Goal: Information Seeking & Learning: Learn about a topic

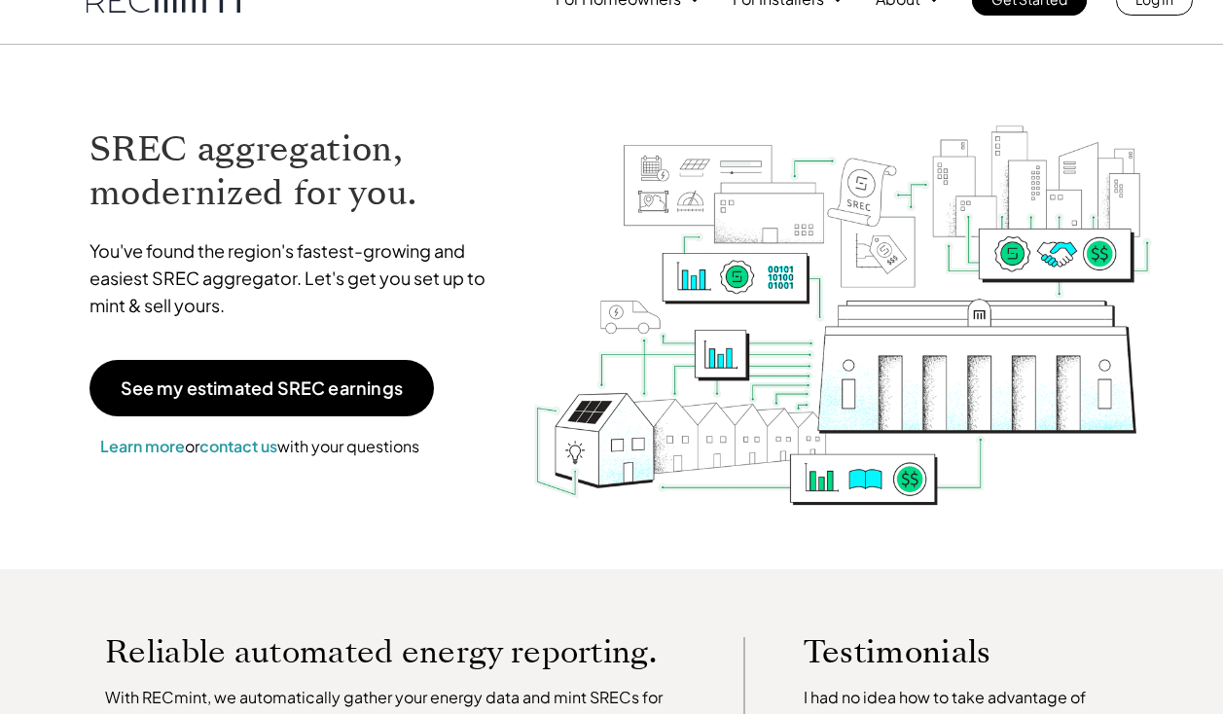
scroll to position [34, 0]
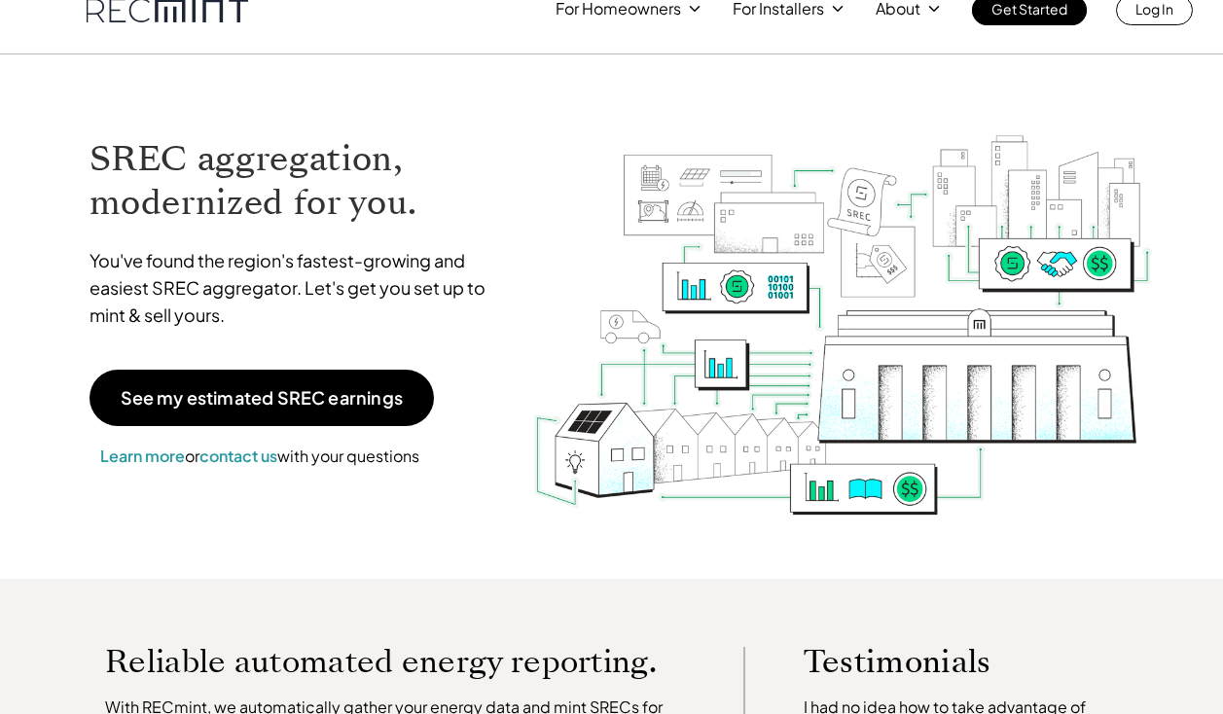
click at [1151, 255] on img at bounding box center [842, 302] width 621 height 437
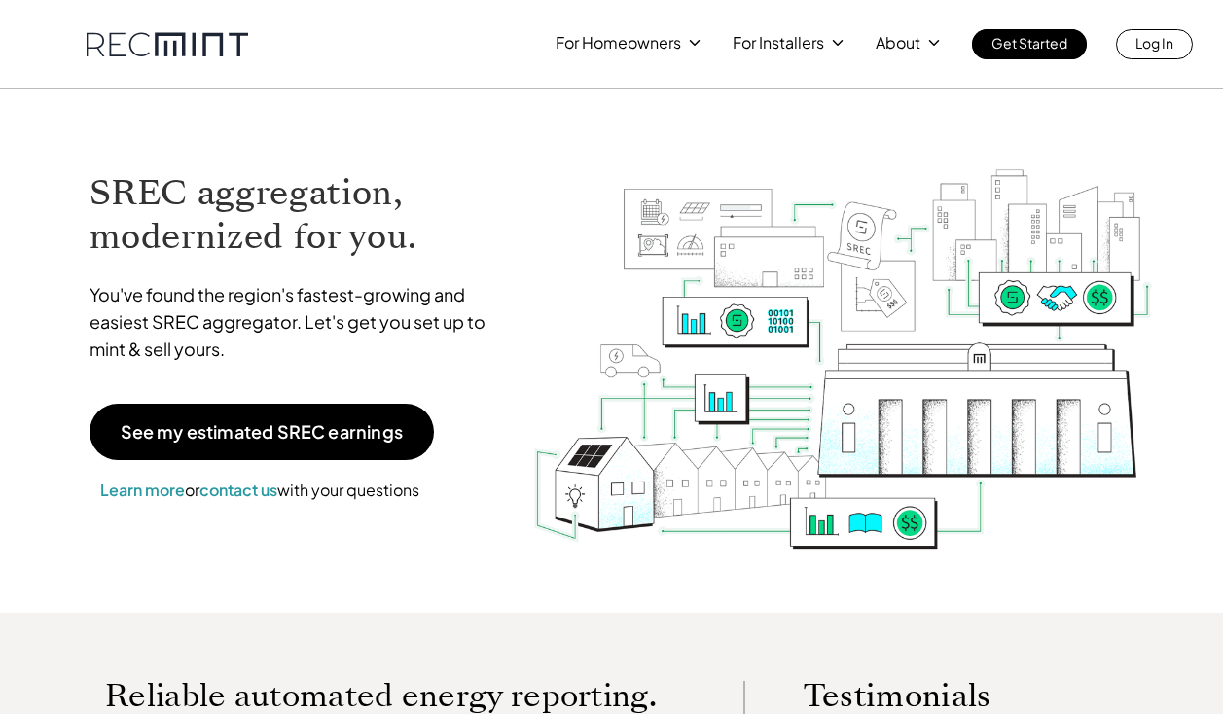
scroll to position [0, 0]
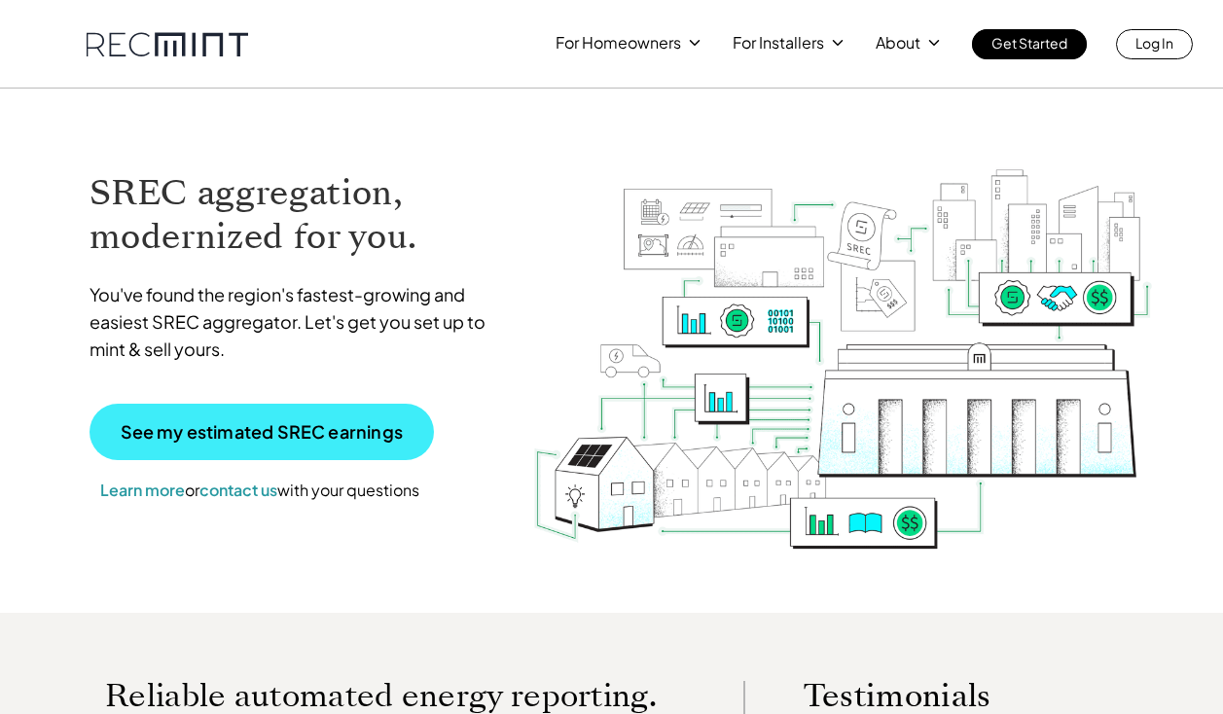
click at [189, 439] on p "See my estimated SREC earnings" at bounding box center [262, 432] width 282 height 18
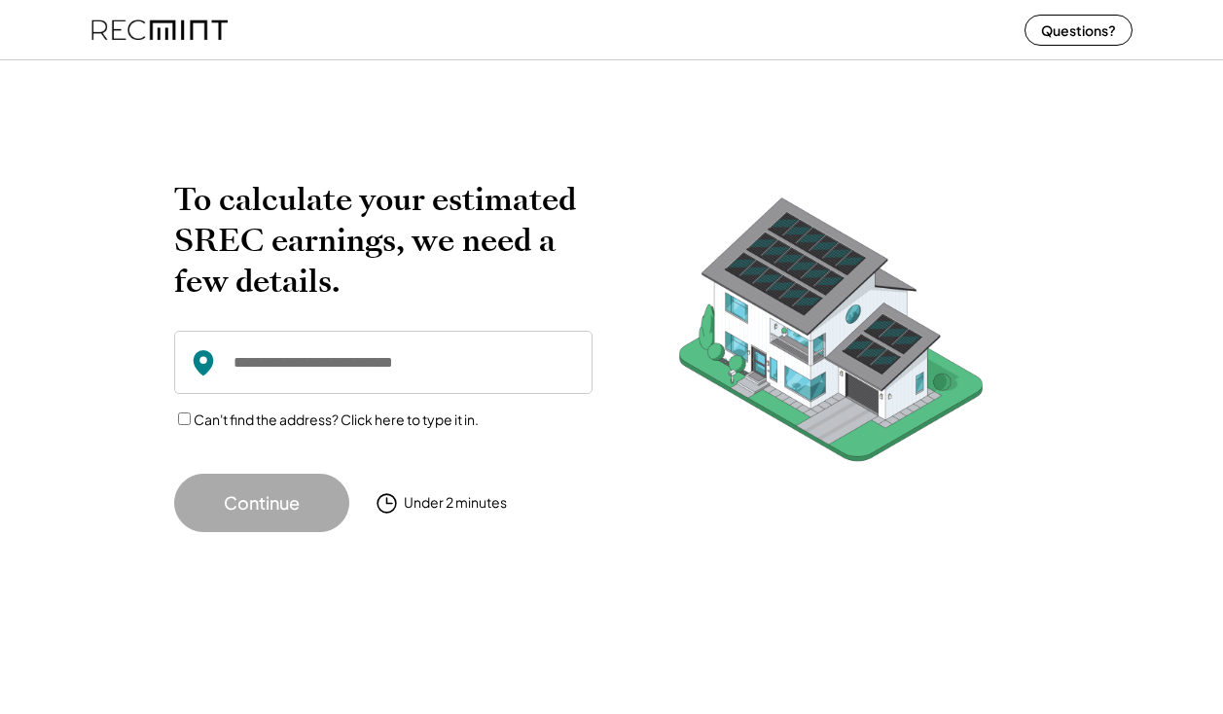
click at [238, 364] on input "input" at bounding box center [383, 362] width 418 height 63
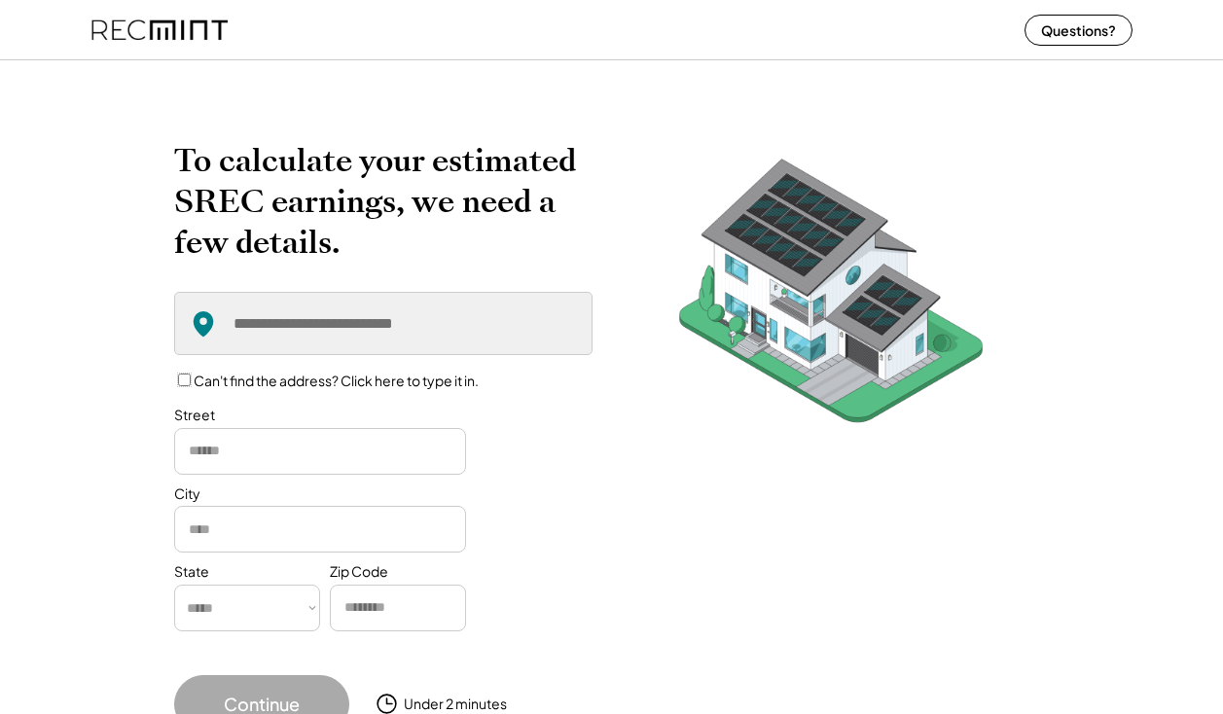
scroll to position [122, 0]
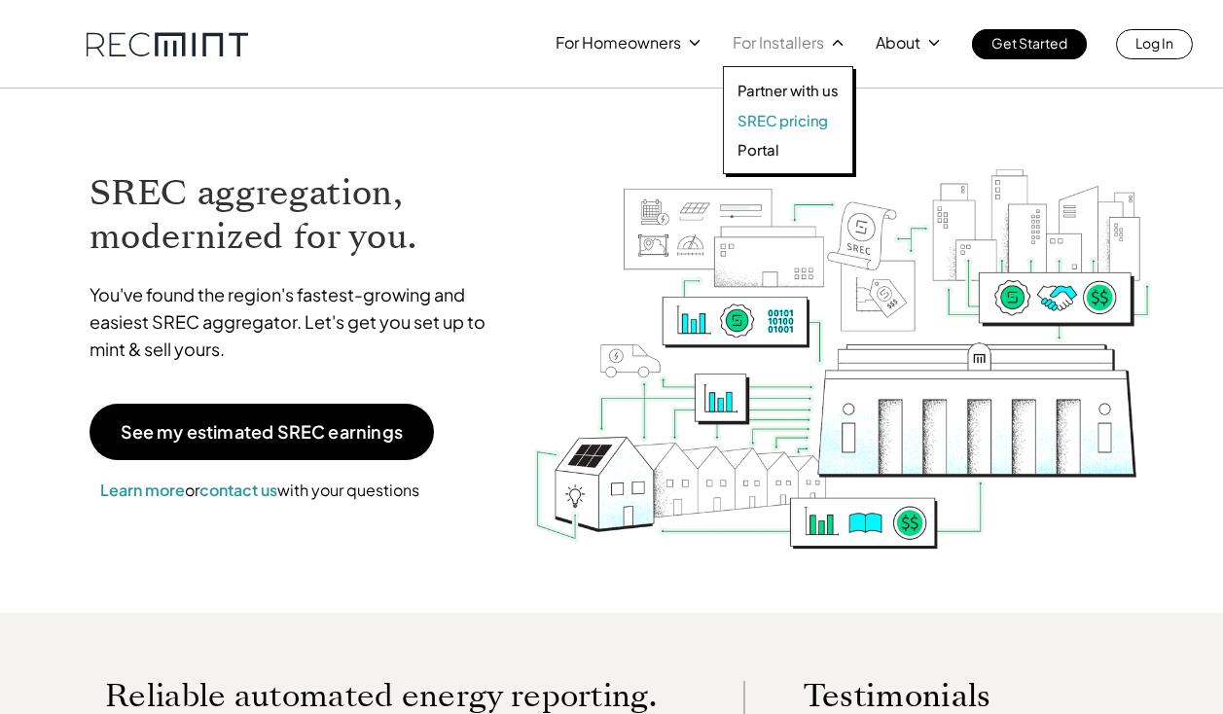
click at [799, 120] on p "SREC pricing" at bounding box center [782, 120] width 90 height 19
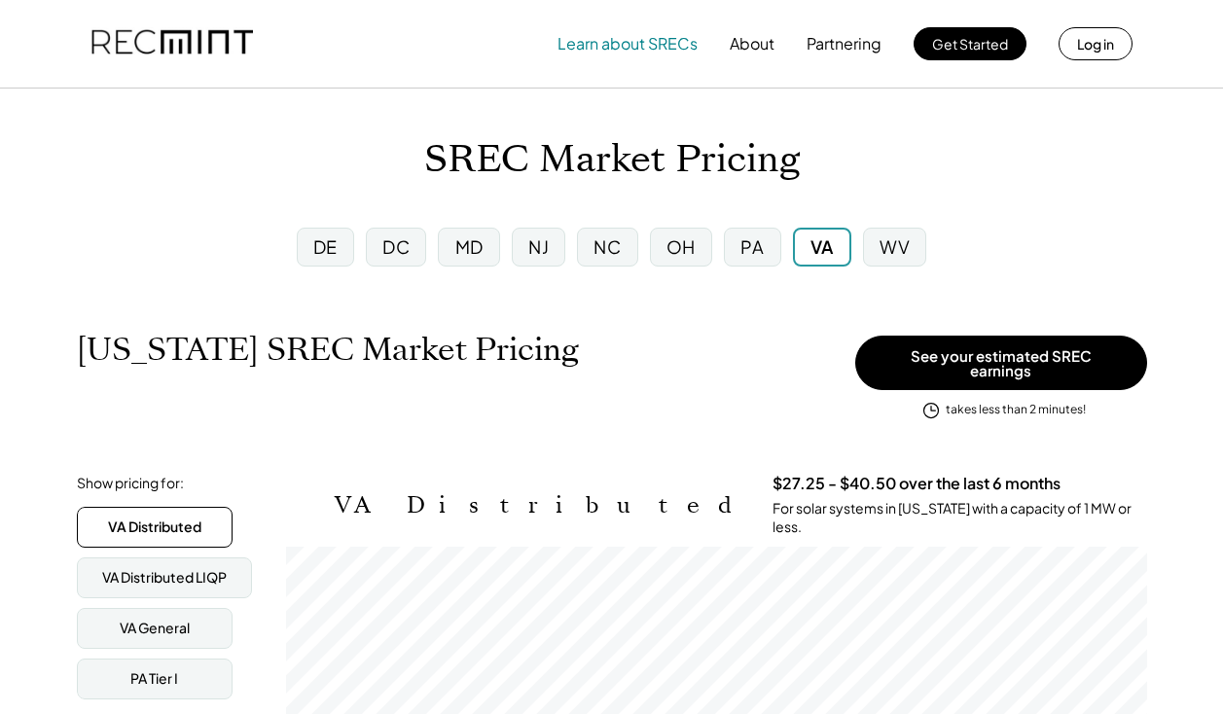
click at [620, 45] on button "Learn about SRECs" at bounding box center [627, 43] width 140 height 39
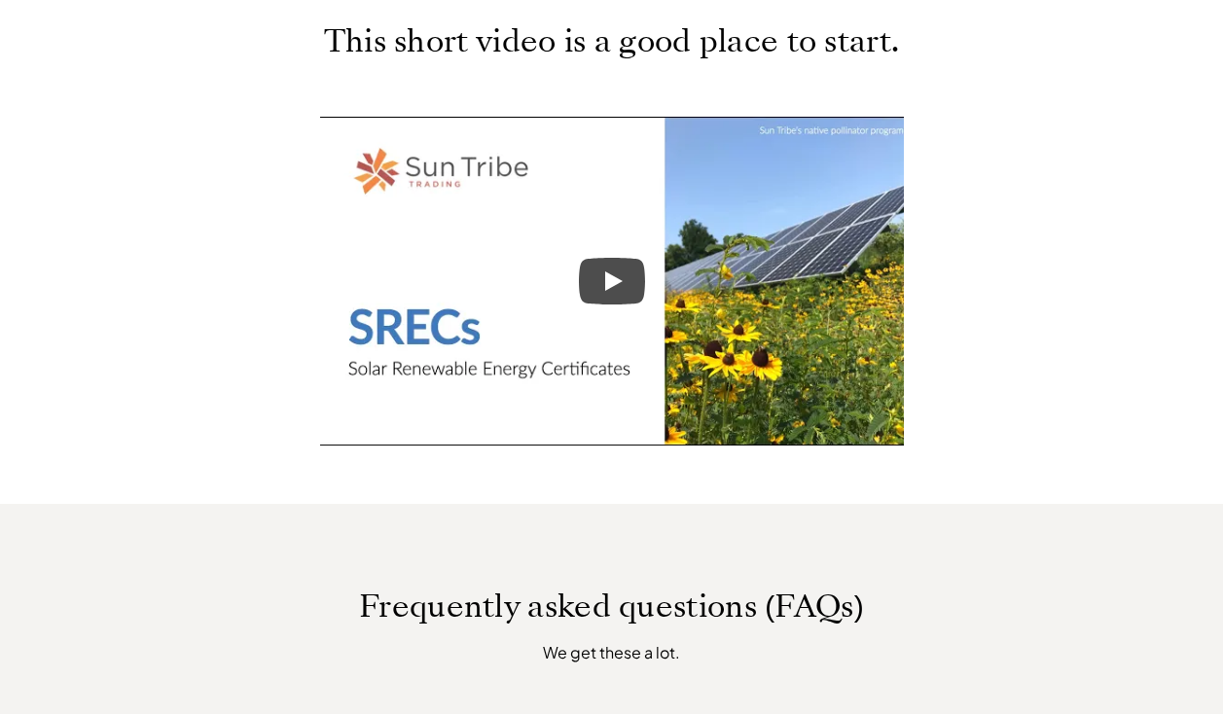
scroll to position [950, 0]
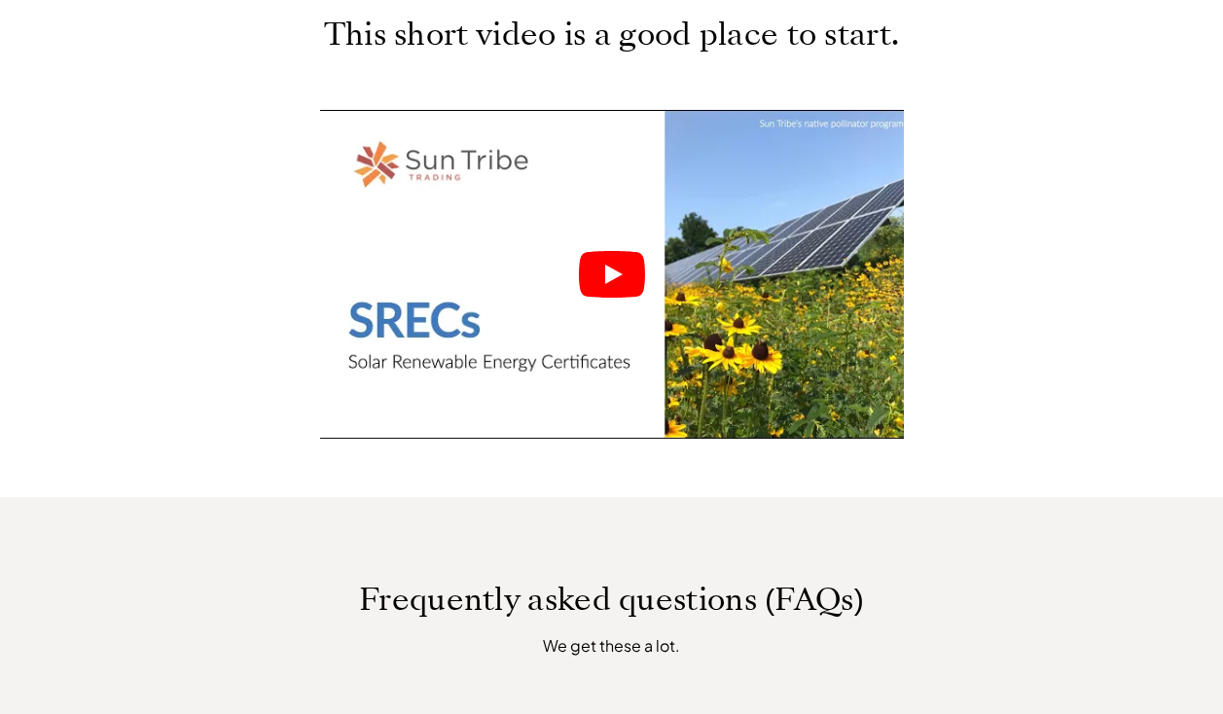
click at [613, 280] on icon "Play" at bounding box center [612, 274] width 66 height 47
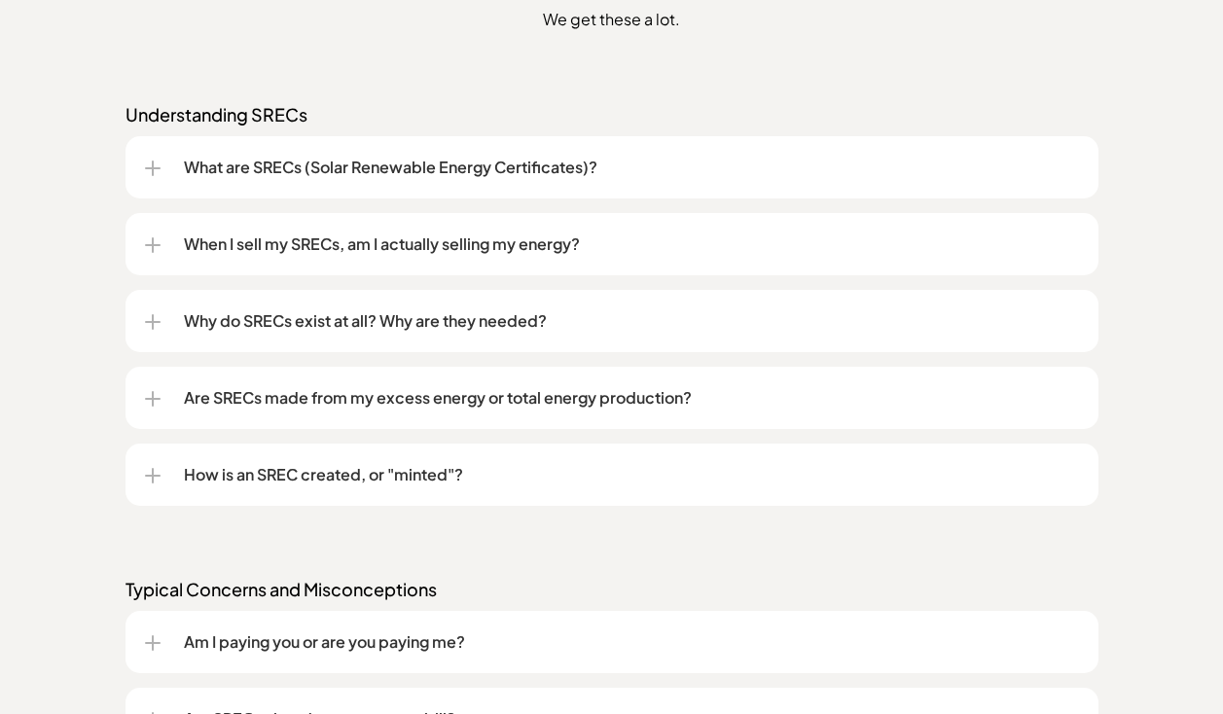
scroll to position [1575, 0]
click at [428, 479] on p "How is an SREC created, or "minted"?" at bounding box center [631, 475] width 895 height 23
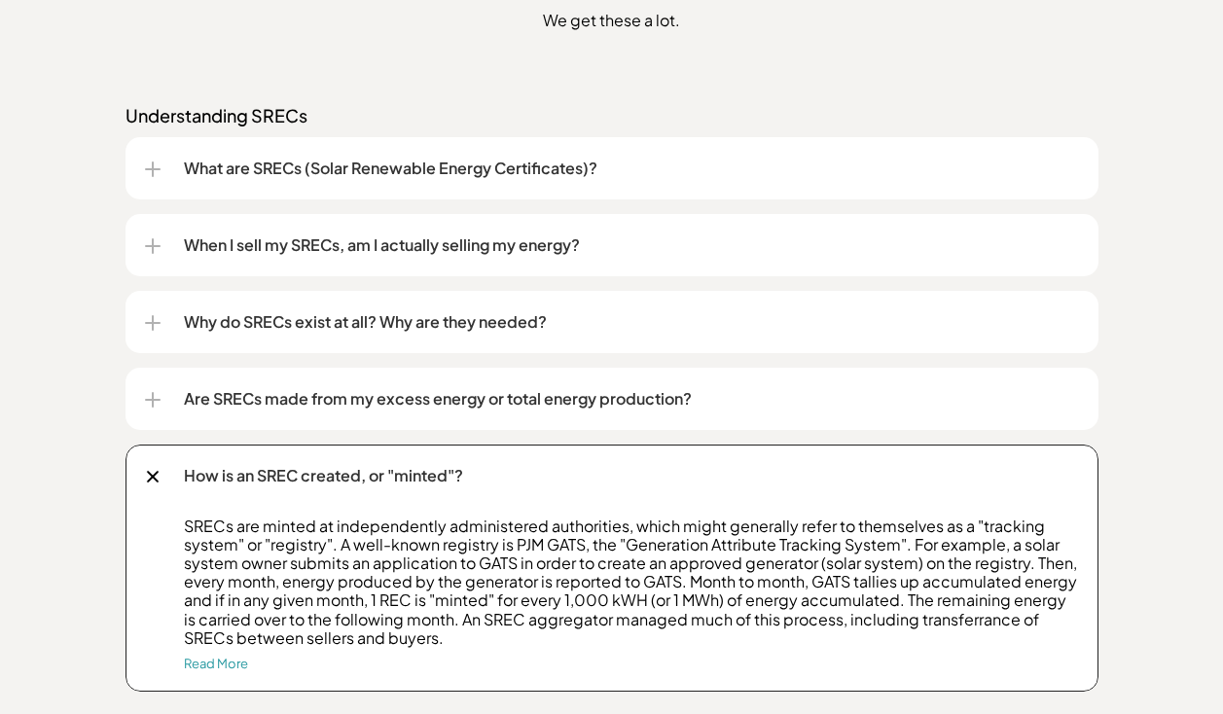
click at [428, 479] on p "How is an SREC created, or "minted"?" at bounding box center [631, 475] width 895 height 23
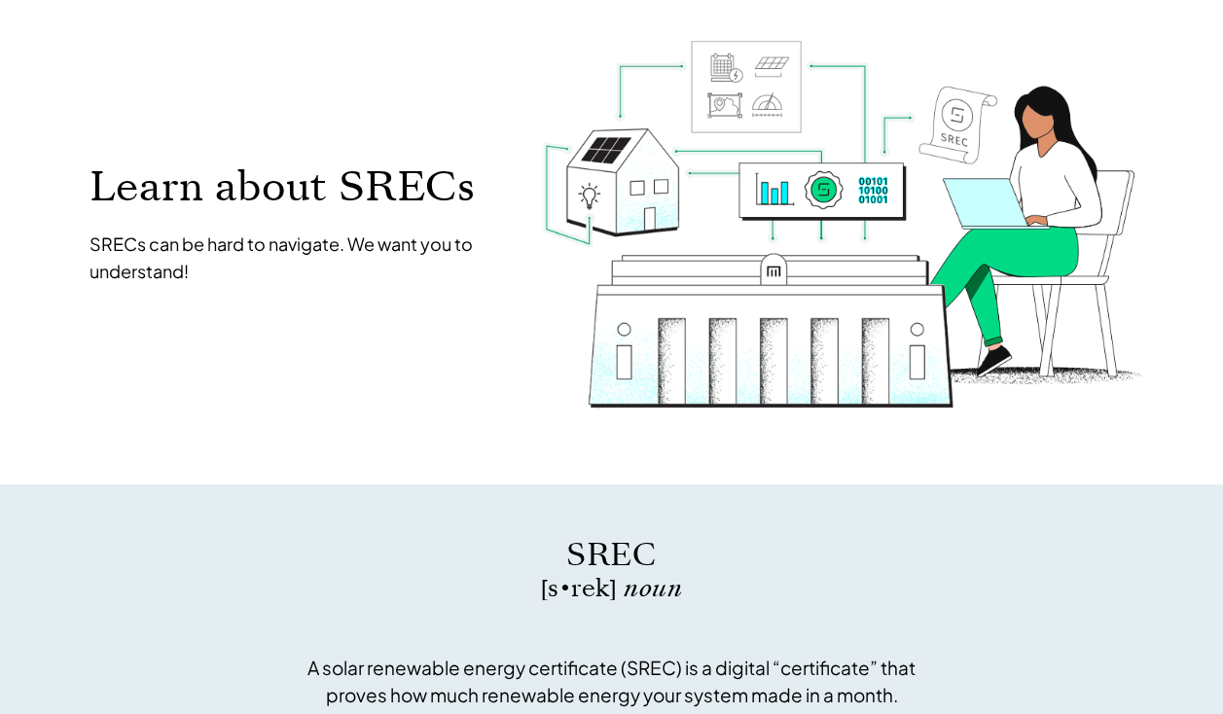
scroll to position [0, 0]
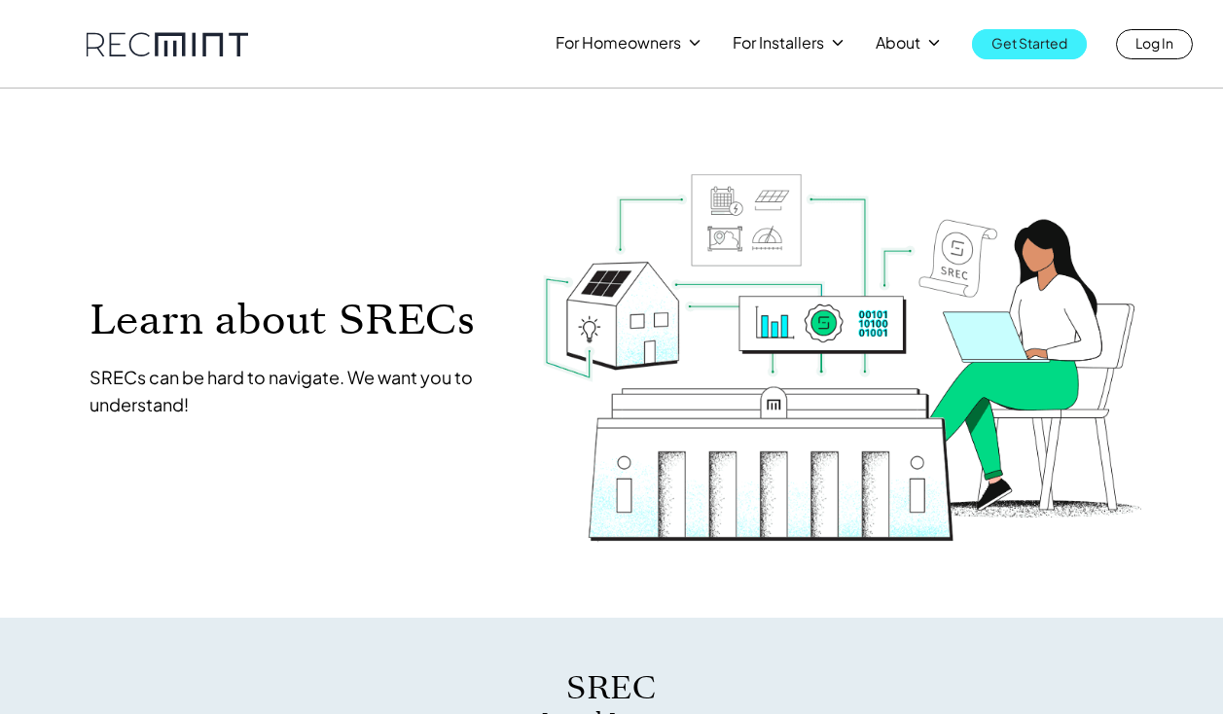
click at [1026, 36] on p "Get Started" at bounding box center [1029, 42] width 76 height 27
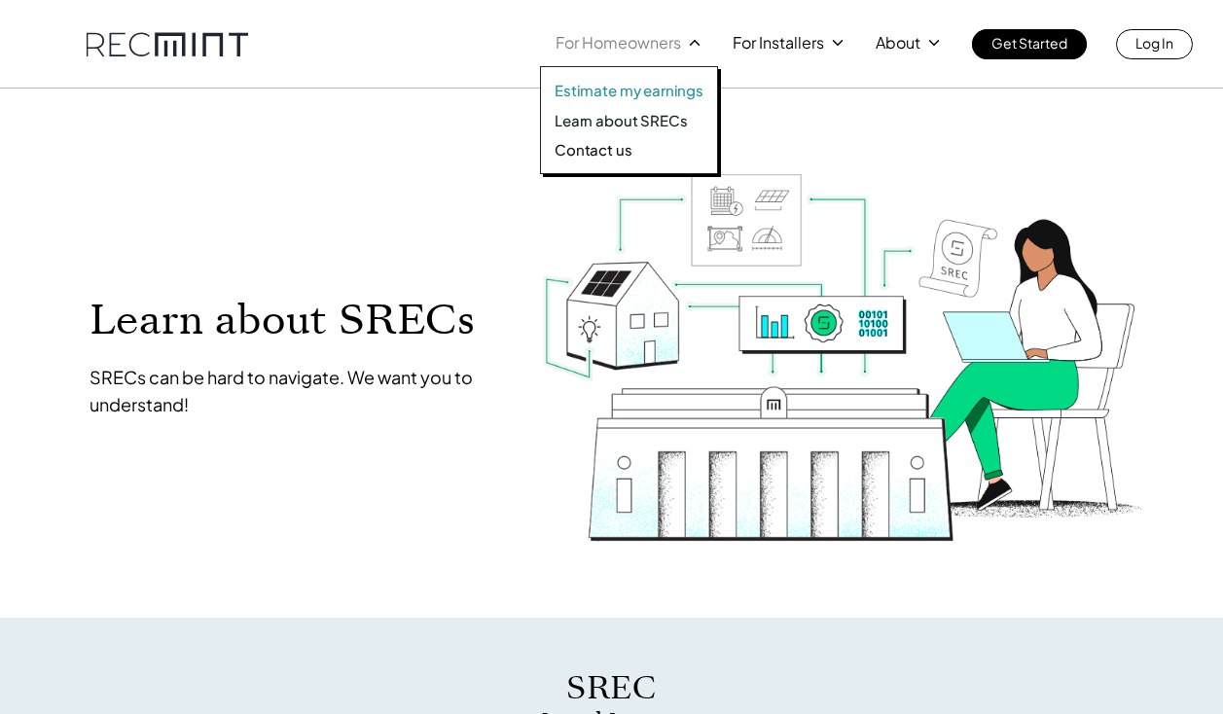
click at [634, 95] on p "Estimate my earnings" at bounding box center [629, 90] width 149 height 19
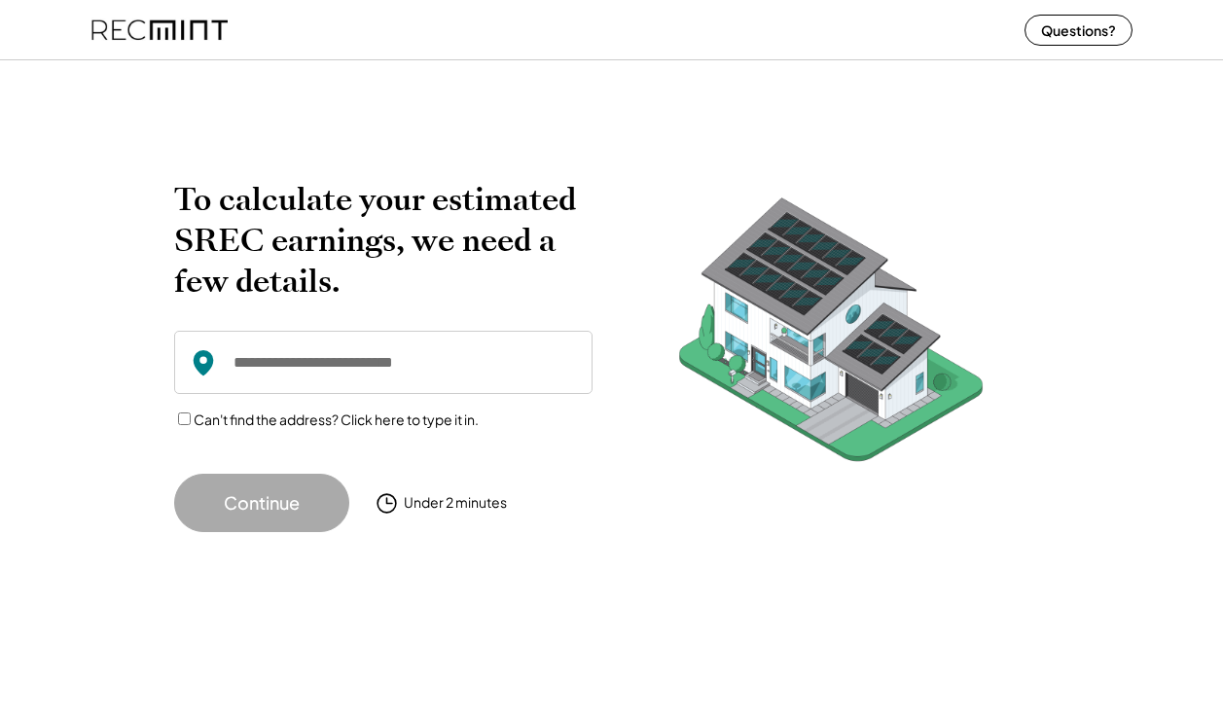
click at [237, 351] on input "input" at bounding box center [383, 362] width 418 height 63
click at [182, 425] on div "Can't find the address? Click here to type it in." at bounding box center [383, 420] width 418 height 20
click at [265, 363] on input "input" at bounding box center [383, 362] width 418 height 63
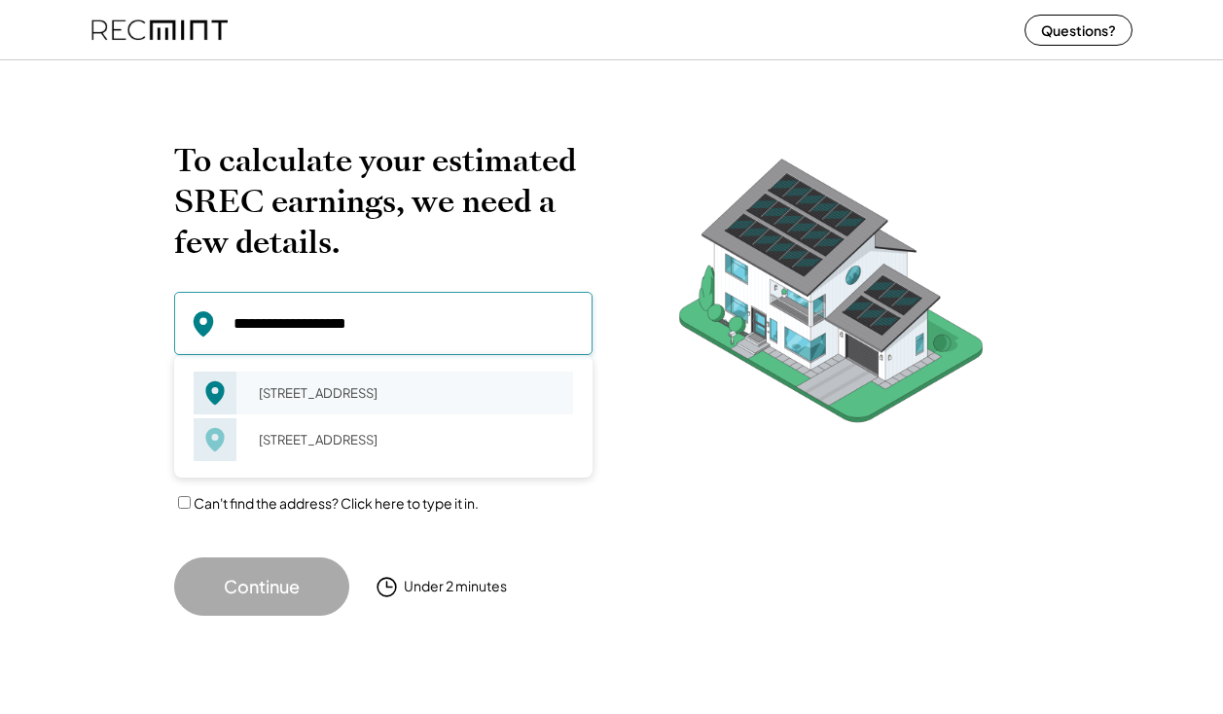
click at [319, 401] on div "1584 W Crystal Rock Ct Round Lake, IL 60073" at bounding box center [409, 392] width 327 height 27
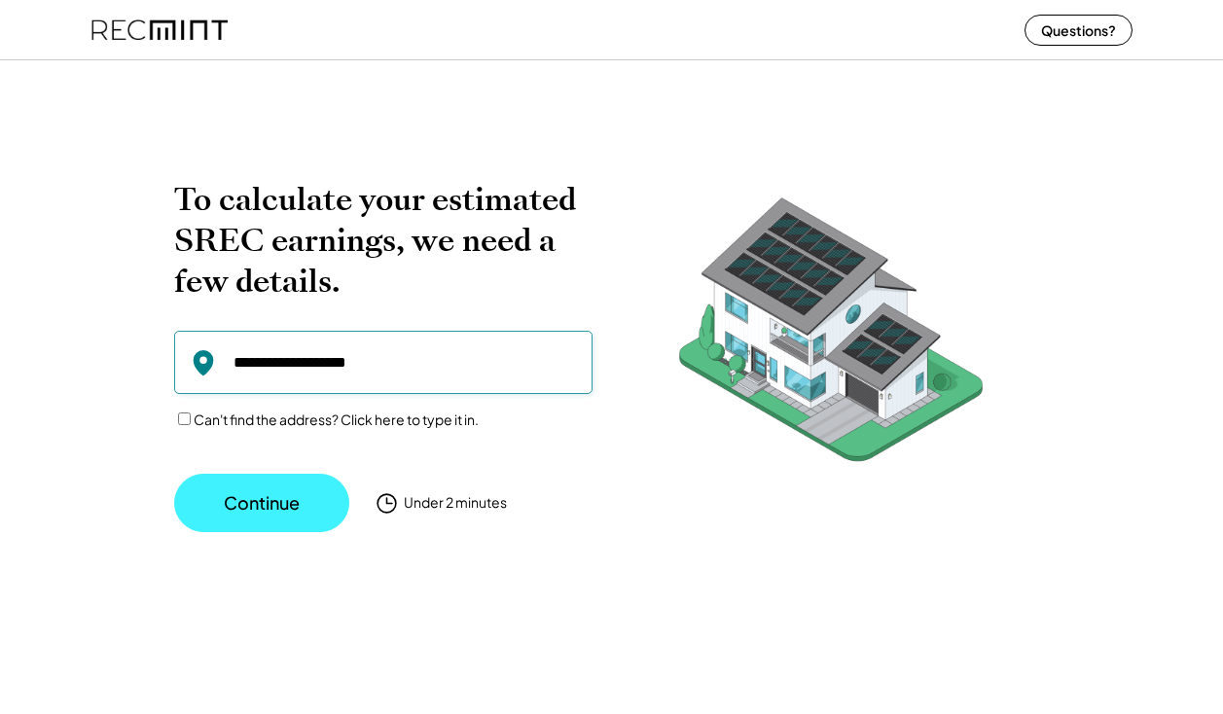
click at [299, 507] on button "Continue" at bounding box center [261, 503] width 175 height 58
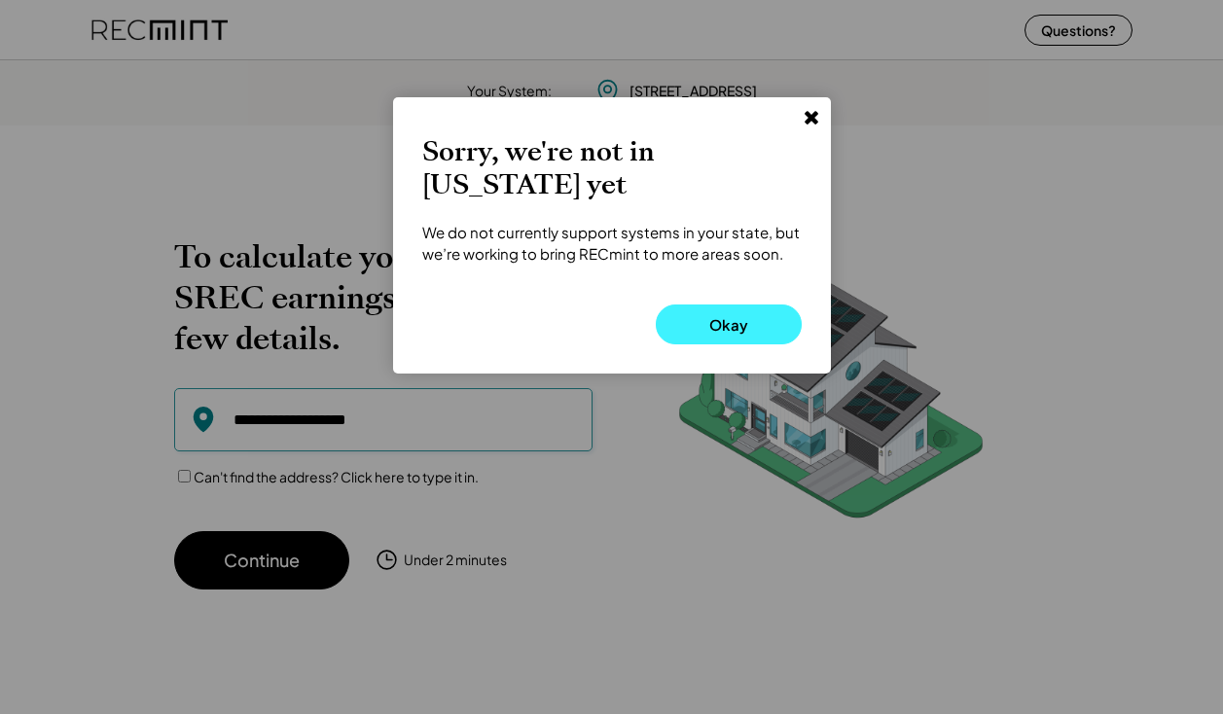
click at [701, 305] on button "Okay" at bounding box center [729, 325] width 146 height 40
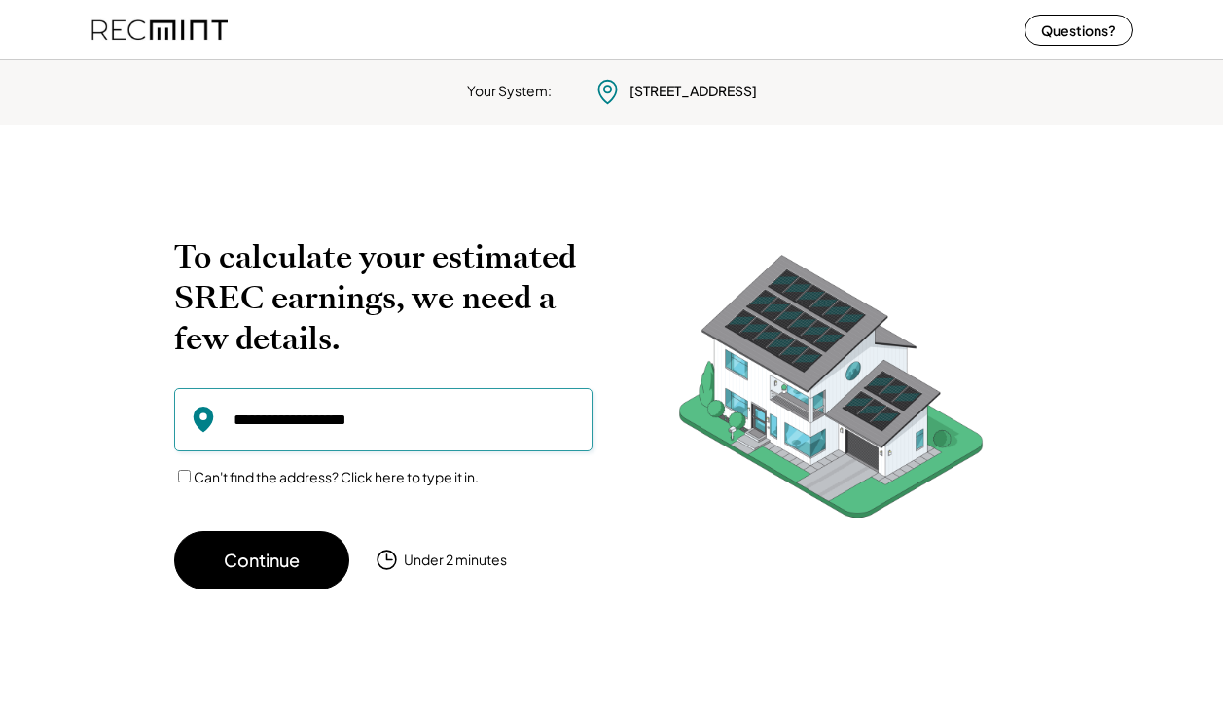
click at [291, 419] on input "input" at bounding box center [383, 419] width 418 height 63
click at [286, 419] on input "input" at bounding box center [383, 419] width 418 height 63
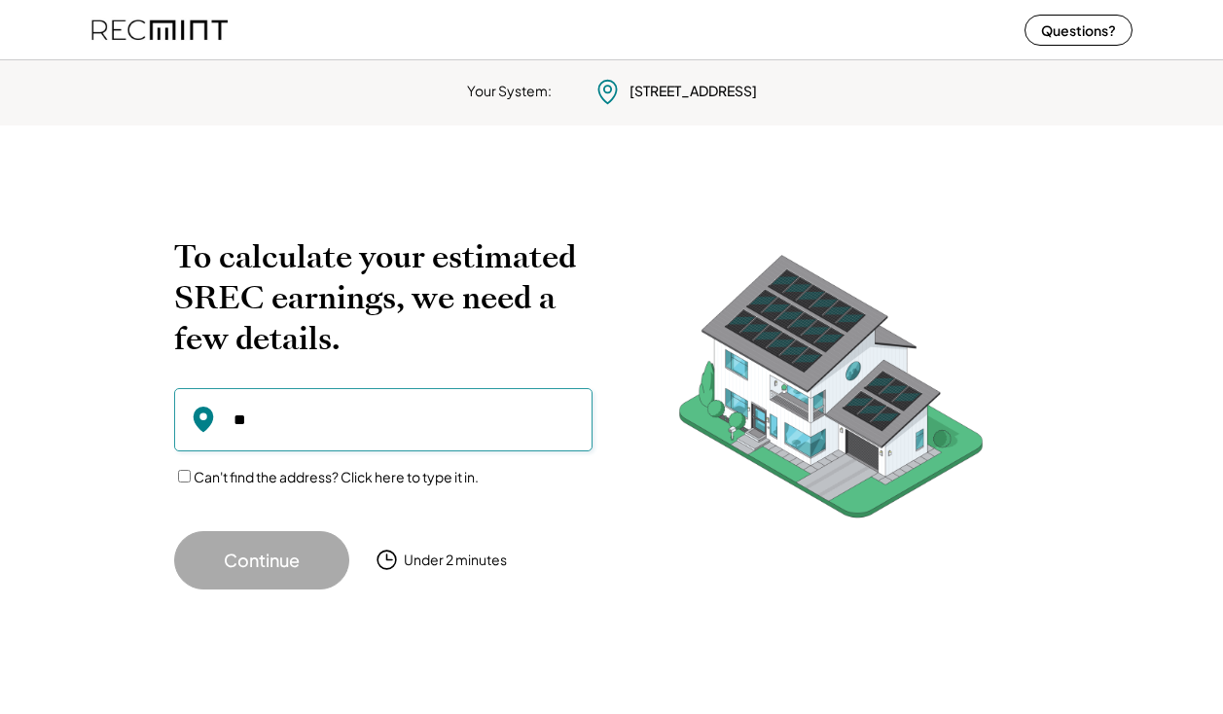
type input "*"
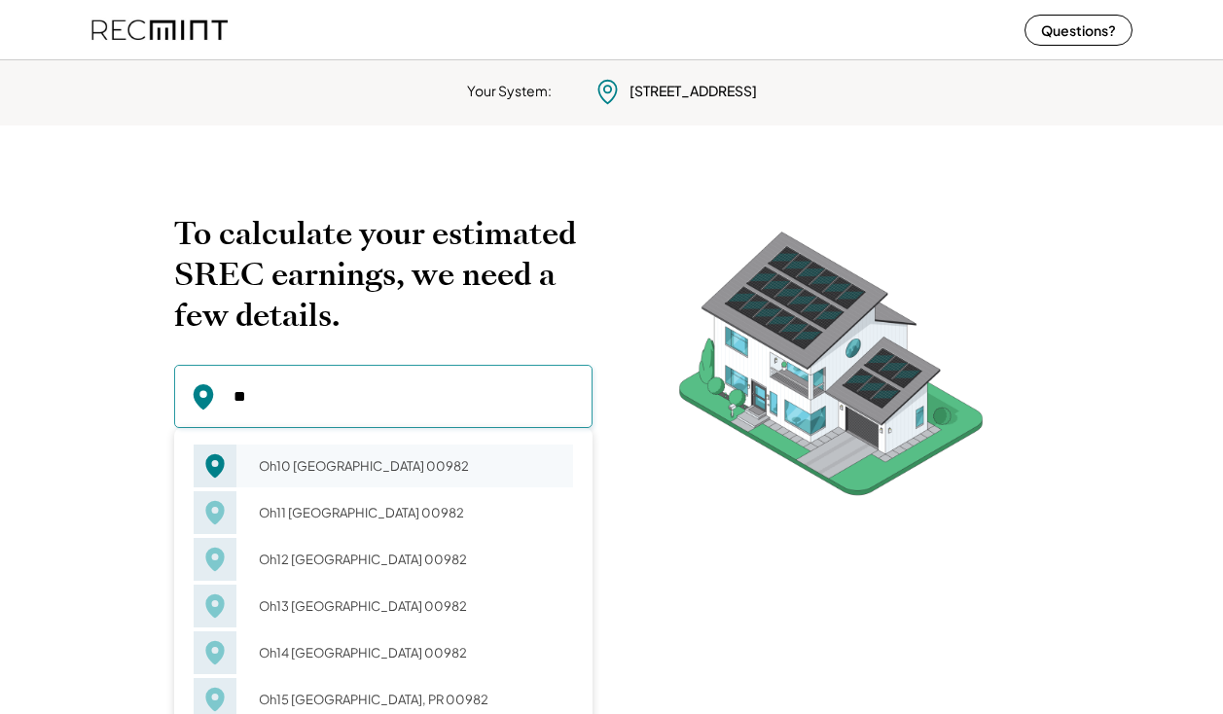
click at [299, 479] on div "Oh10 Calle 518 Carolina, PR 00982" at bounding box center [409, 465] width 327 height 27
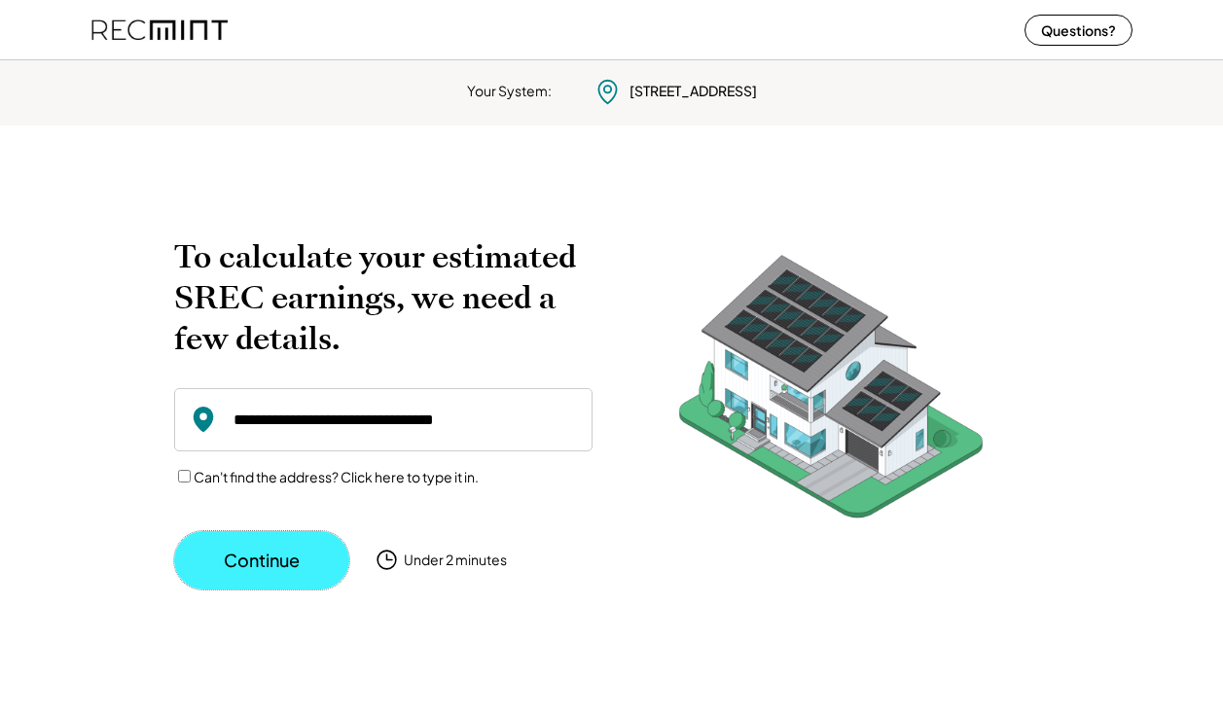
click at [321, 564] on button "Continue" at bounding box center [261, 560] width 175 height 58
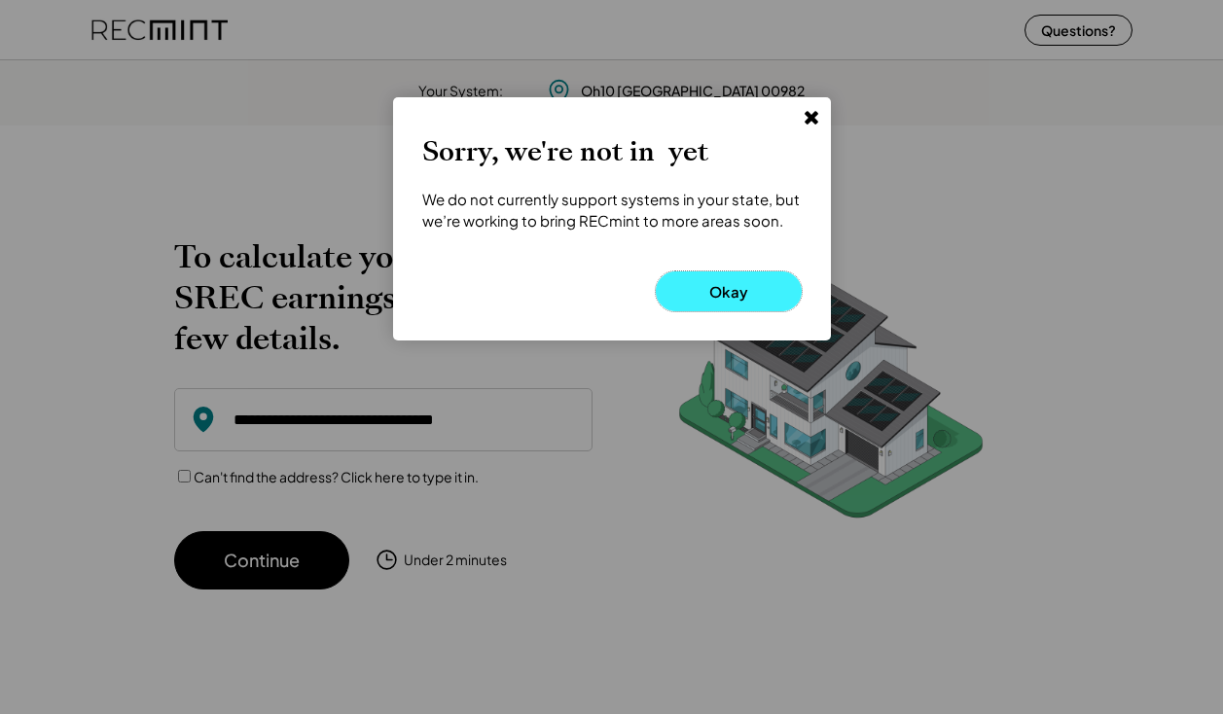
click at [701, 282] on button "Okay" at bounding box center [729, 291] width 146 height 40
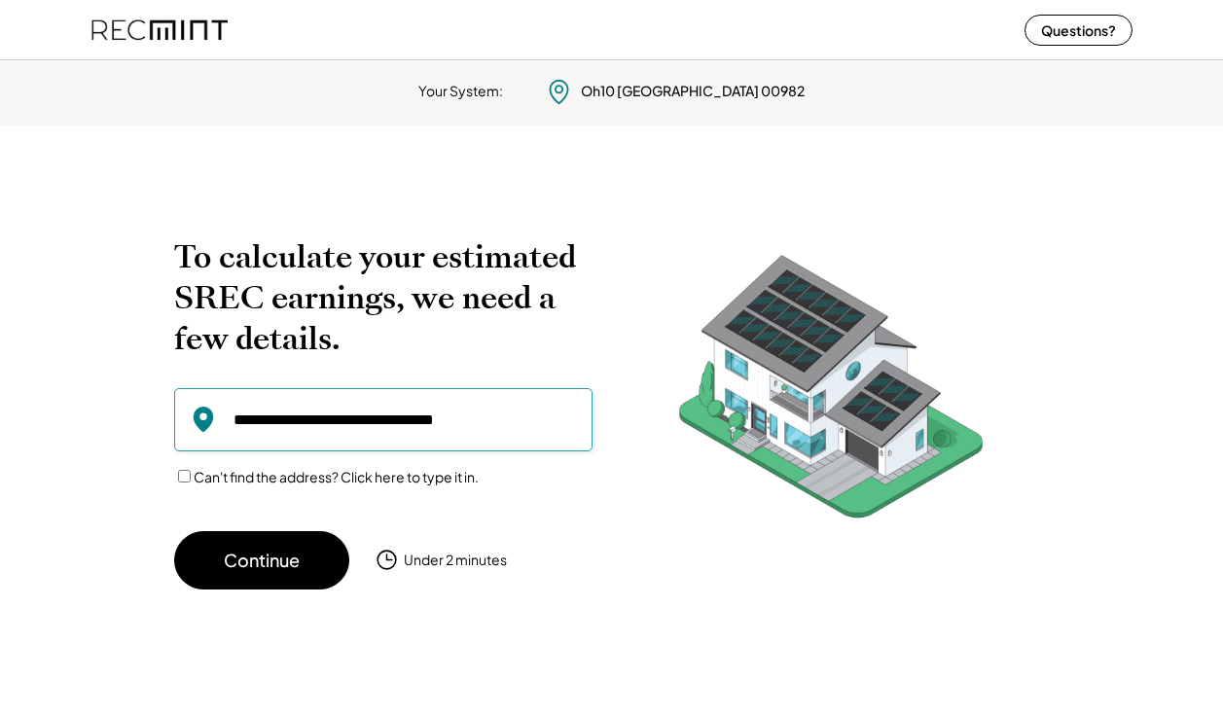
click at [278, 418] on input "input" at bounding box center [383, 419] width 418 height 63
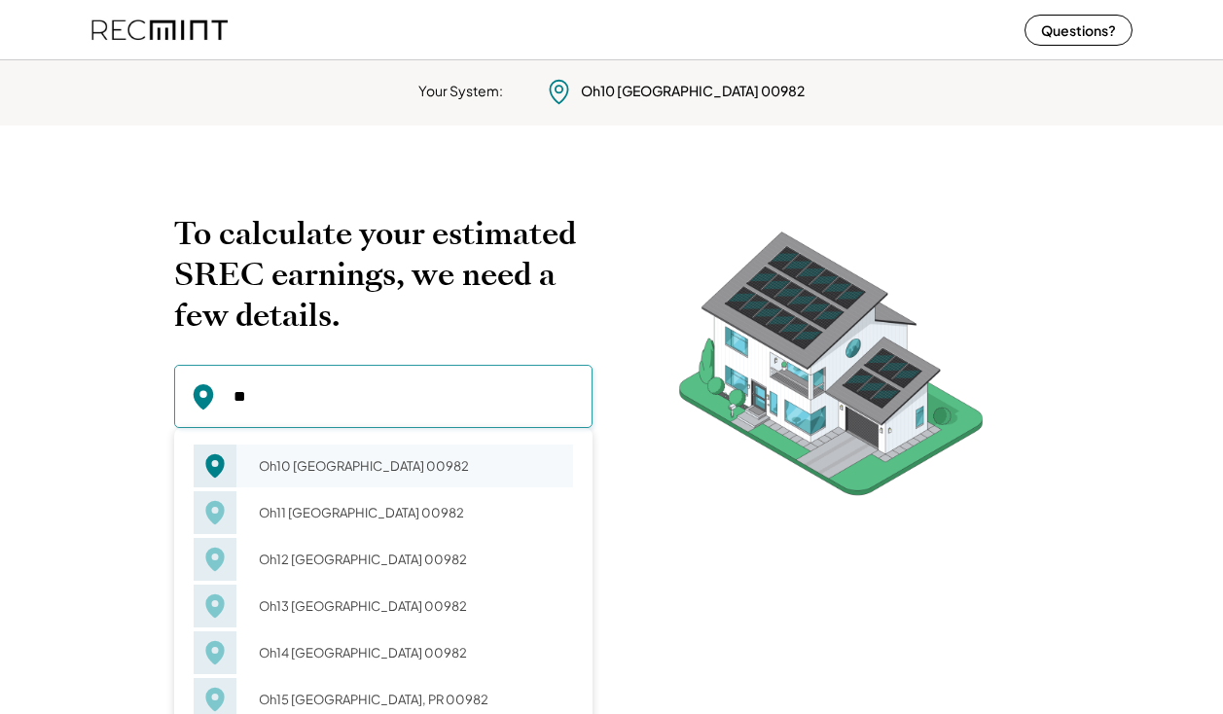
type input "*"
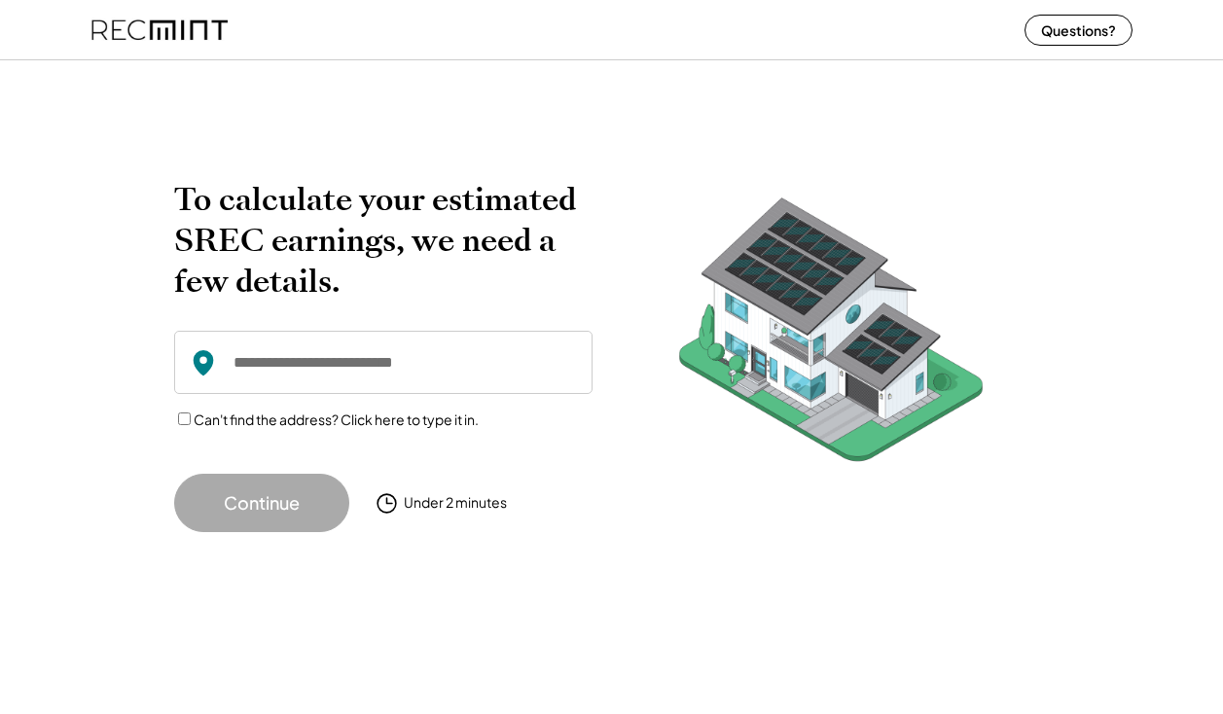
click at [246, 360] on input "input" at bounding box center [383, 362] width 418 height 63
paste input "**********"
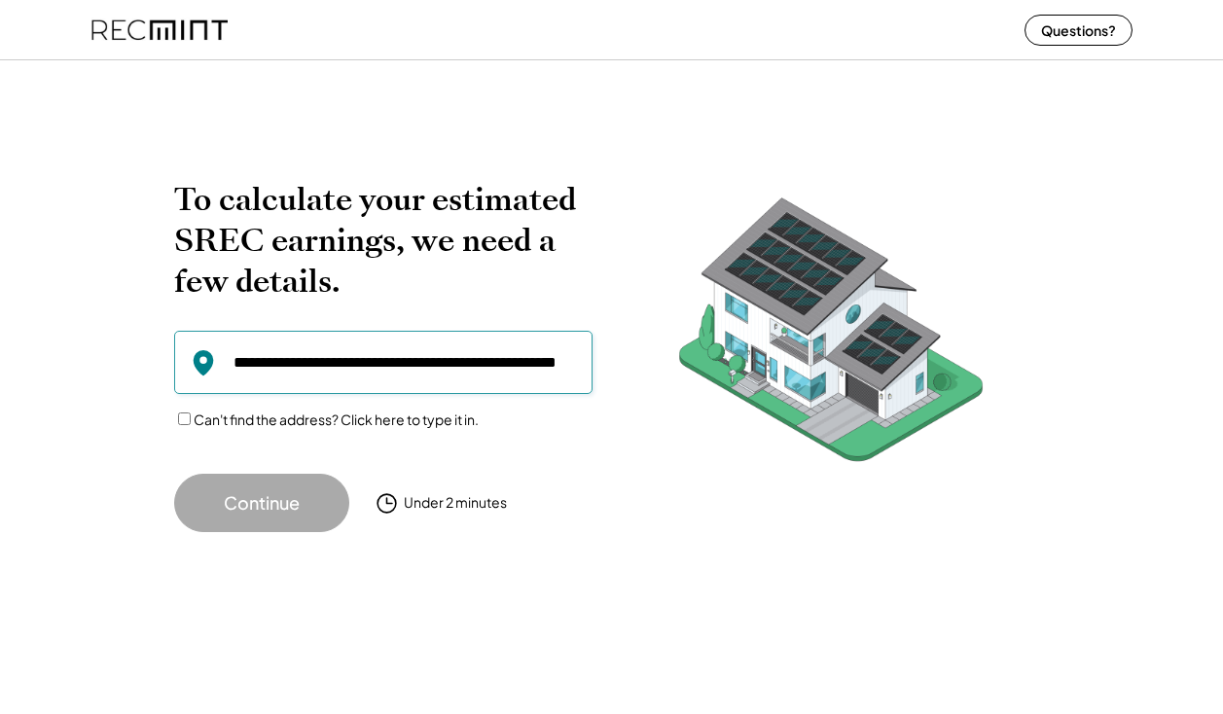
drag, startPoint x: 294, startPoint y: 361, endPoint x: 197, endPoint y: 358, distance: 97.3
click at [197, 358] on div at bounding box center [383, 362] width 418 height 63
drag, startPoint x: 312, startPoint y: 367, endPoint x: 661, endPoint y: 376, distance: 348.4
click at [661, 376] on div "To calculate your estimated SREC earnings, we need a few details. Can't find th…" at bounding box center [612, 355] width 876 height 353
click at [258, 364] on input "input" at bounding box center [383, 362] width 418 height 63
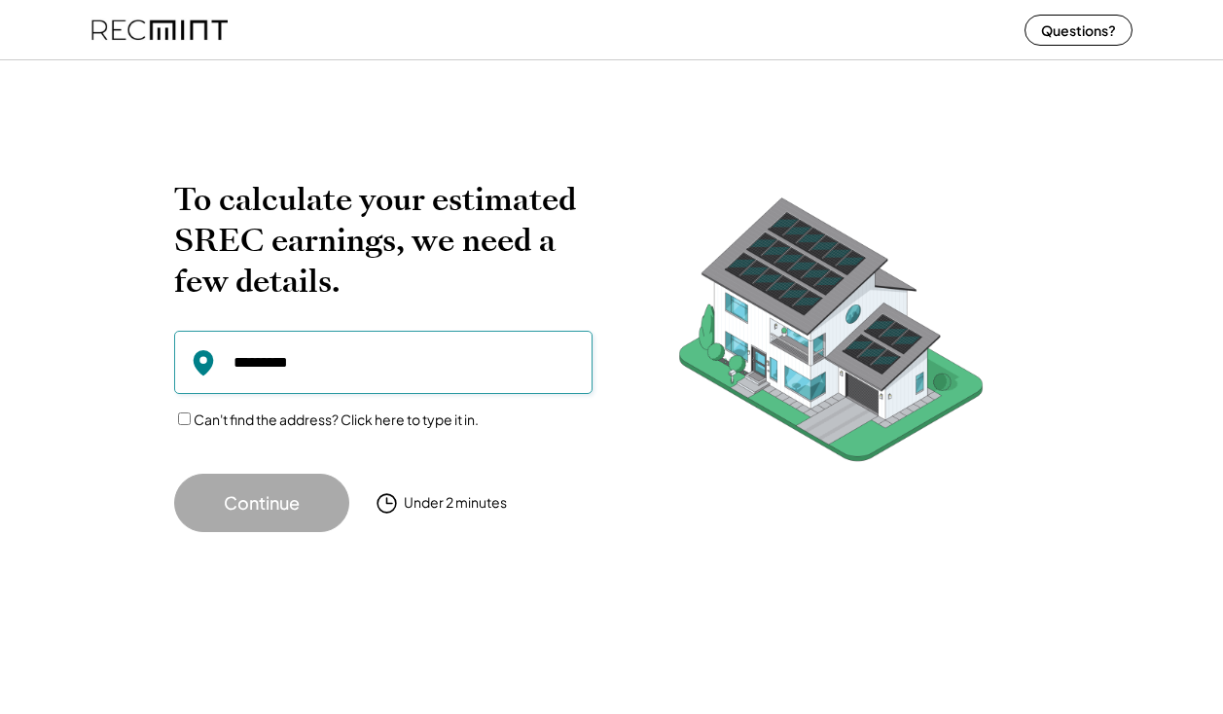
click at [265, 372] on input "input" at bounding box center [383, 362] width 418 height 63
type input "*********"
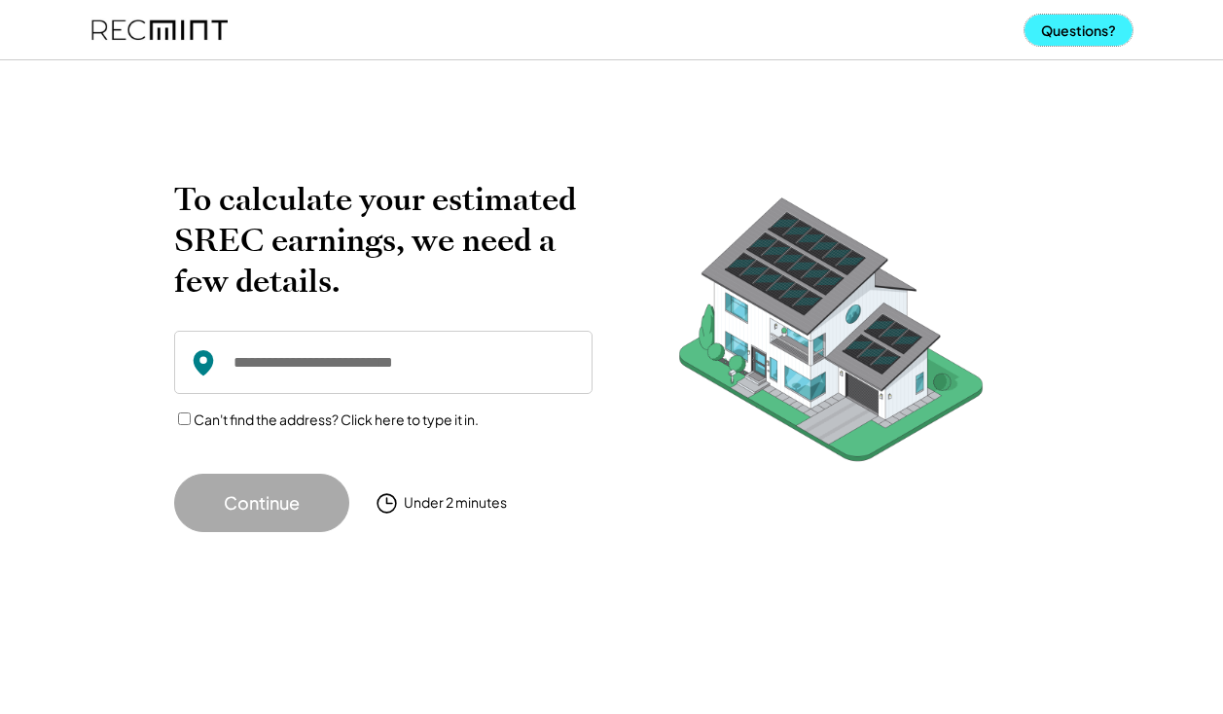
click at [1068, 28] on button "Questions?" at bounding box center [1078, 30] width 108 height 31
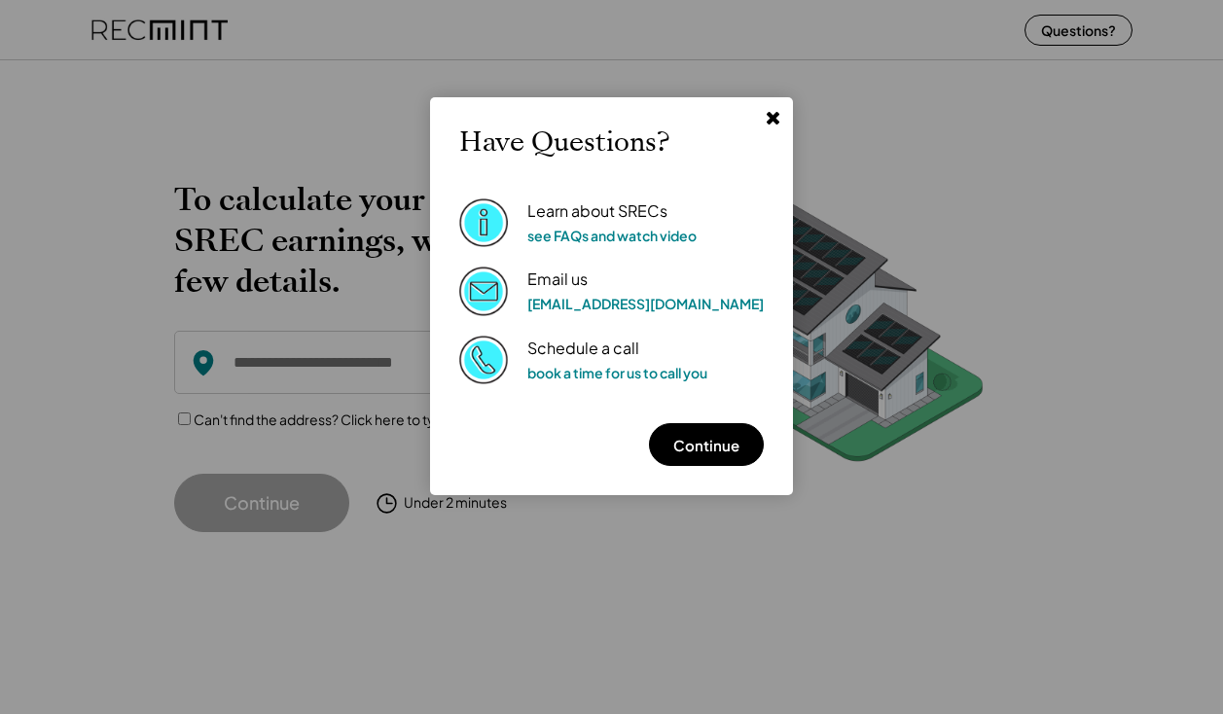
click at [767, 114] on use at bounding box center [773, 118] width 13 height 13
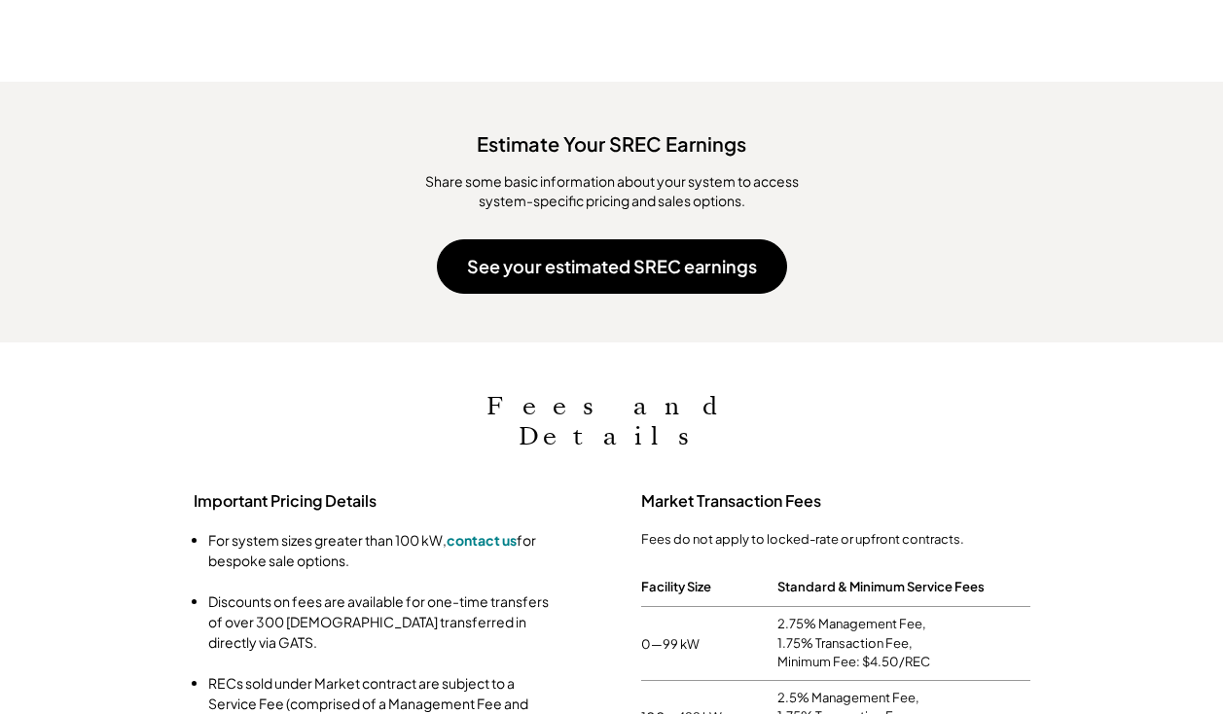
scroll to position [1740, 0]
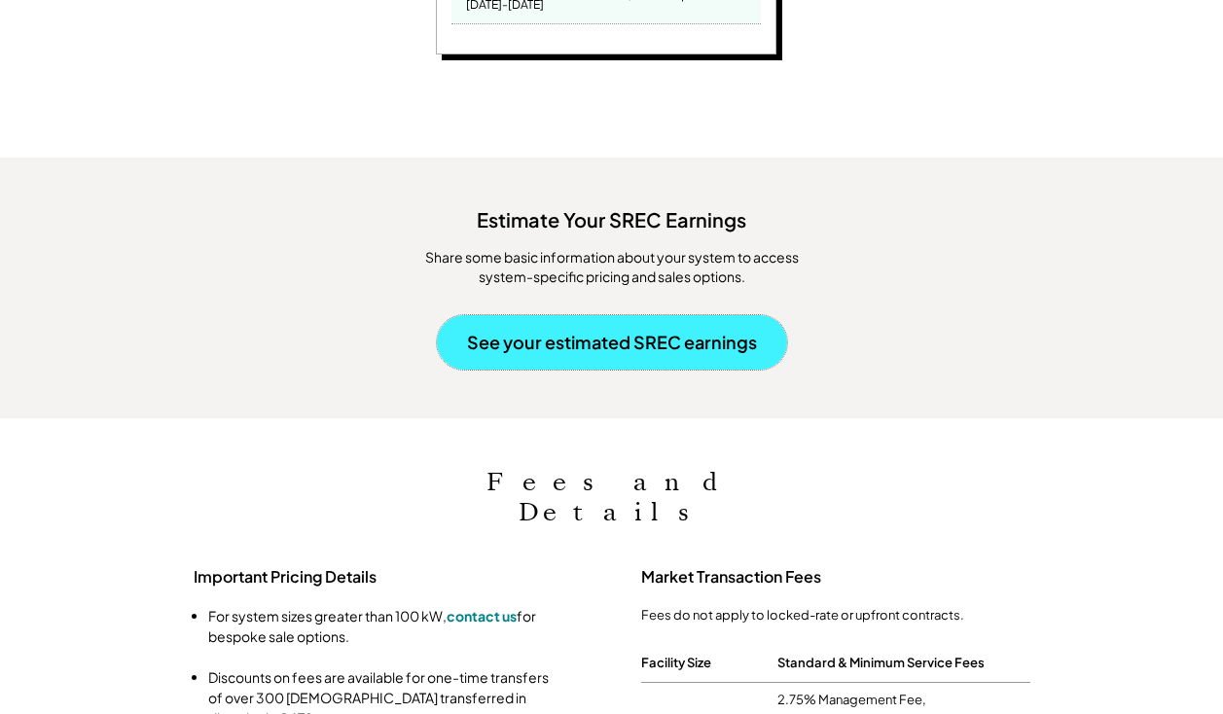
click at [600, 315] on button "See your estimated SREC earnings" at bounding box center [612, 342] width 350 height 54
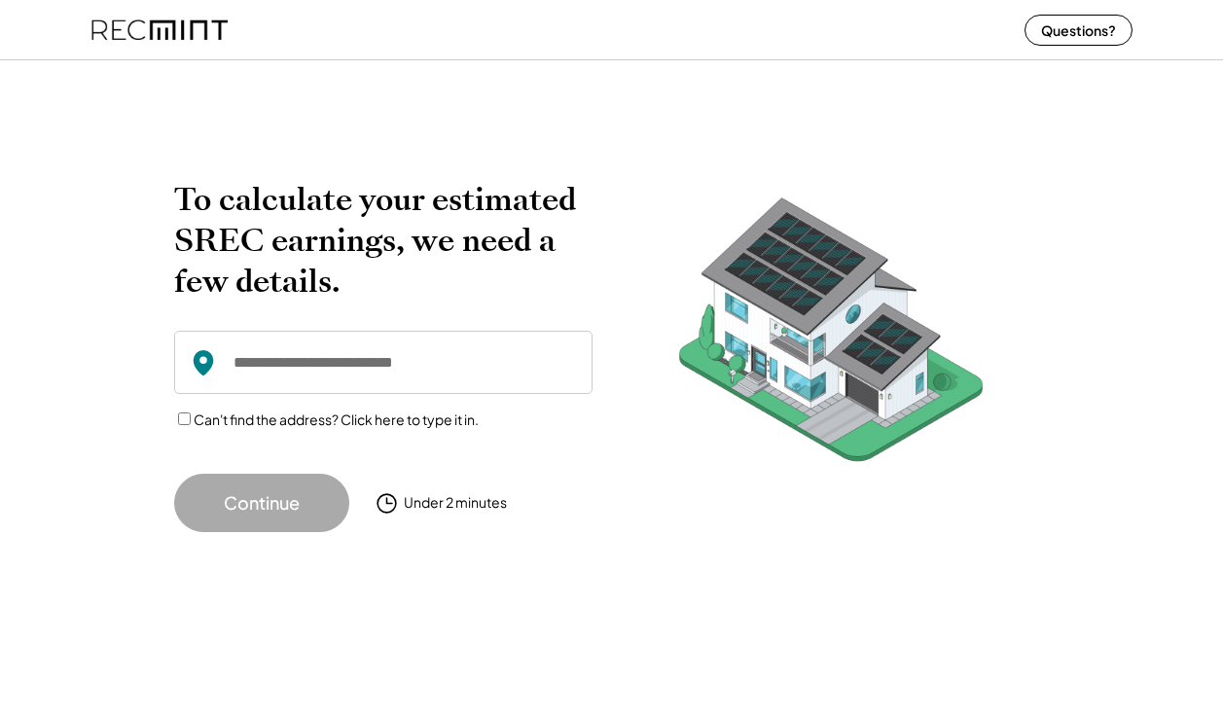
click at [242, 425] on label "Can't find the address? Click here to type it in." at bounding box center [336, 420] width 285 height 18
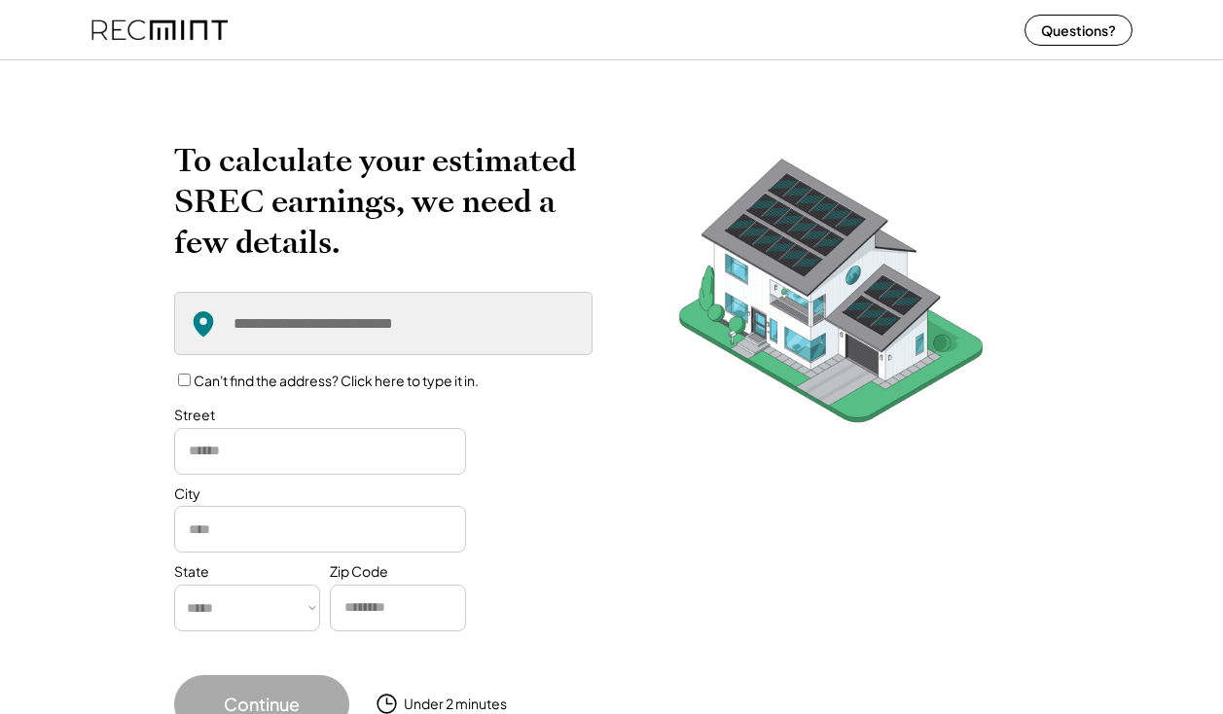
click at [248, 462] on input "input" at bounding box center [320, 451] width 292 height 47
type input "**********"
select select "**********"
type input "*****"
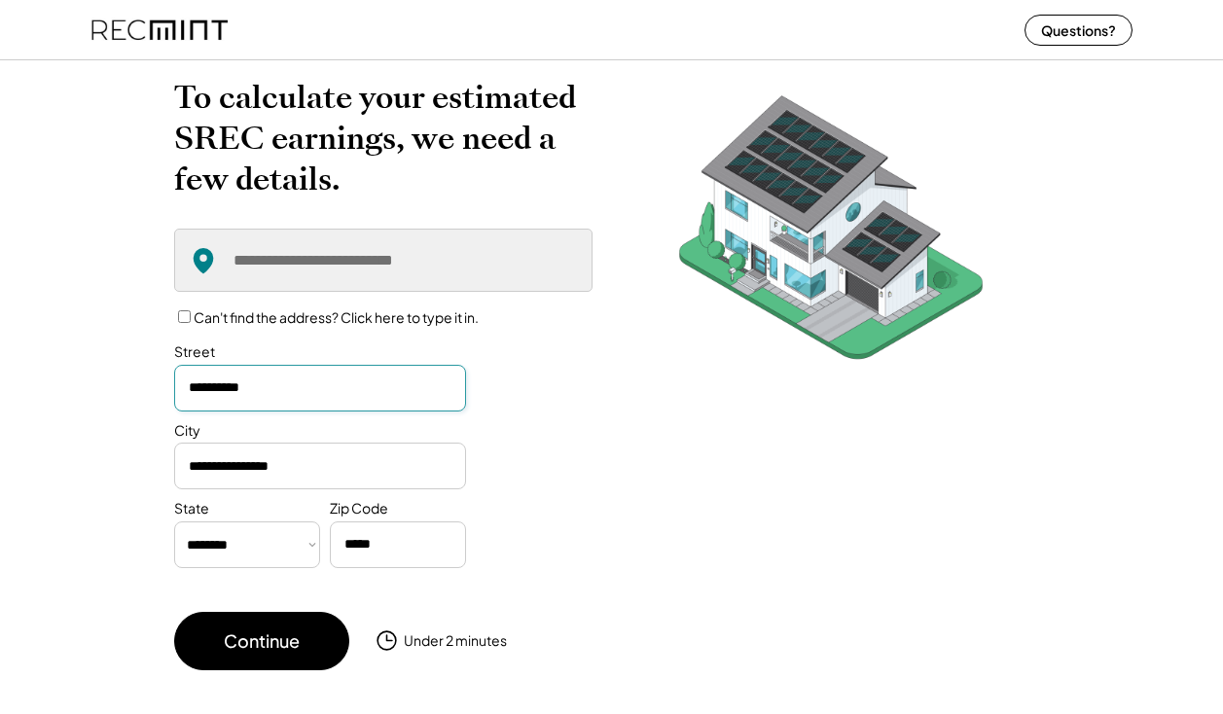
scroll to position [122, 0]
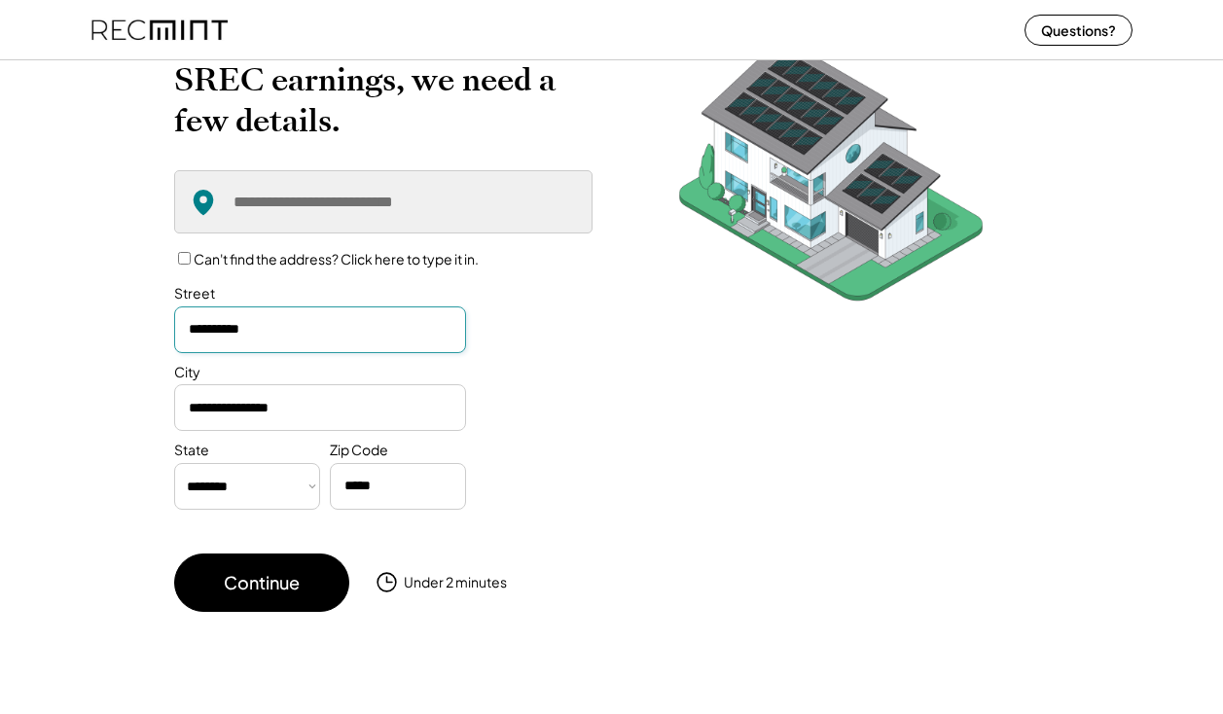
click at [234, 493] on select "**********" at bounding box center [247, 486] width 146 height 47
click at [234, 492] on select "**********" at bounding box center [247, 486] width 146 height 47
select select "******"
click at [389, 487] on input "input" at bounding box center [398, 486] width 136 height 47
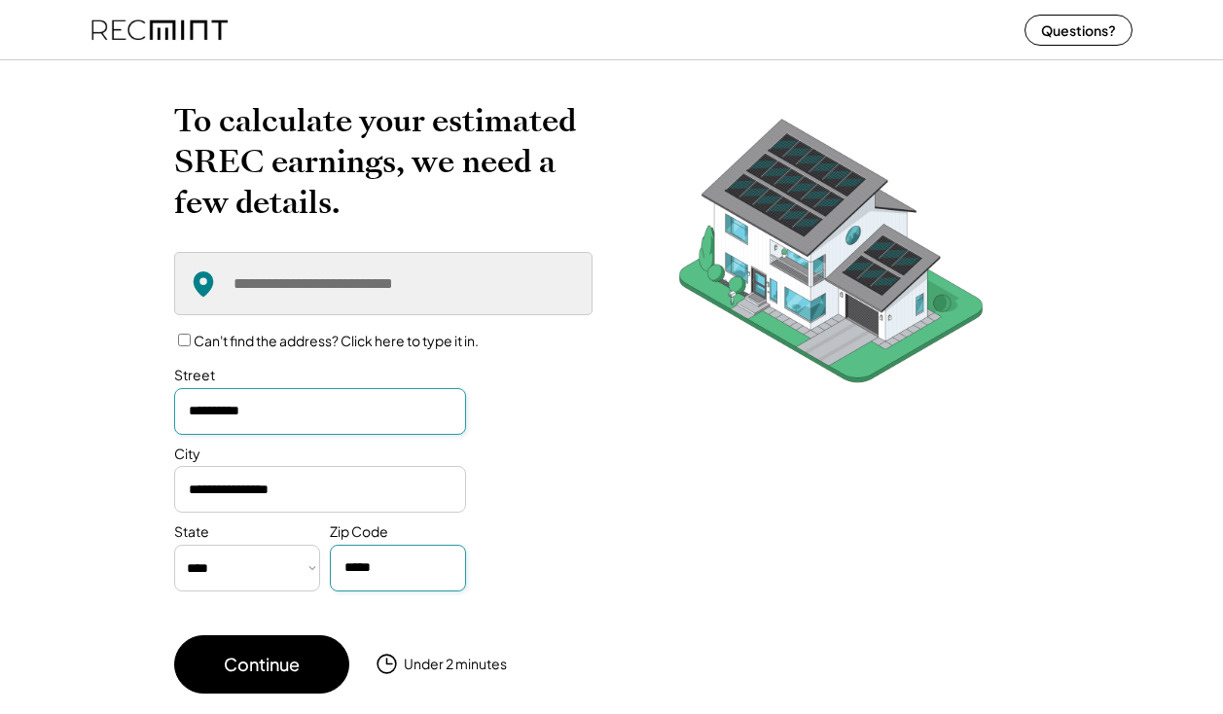
scroll to position [0, 0]
